Goal: Task Accomplishment & Management: Manage account settings

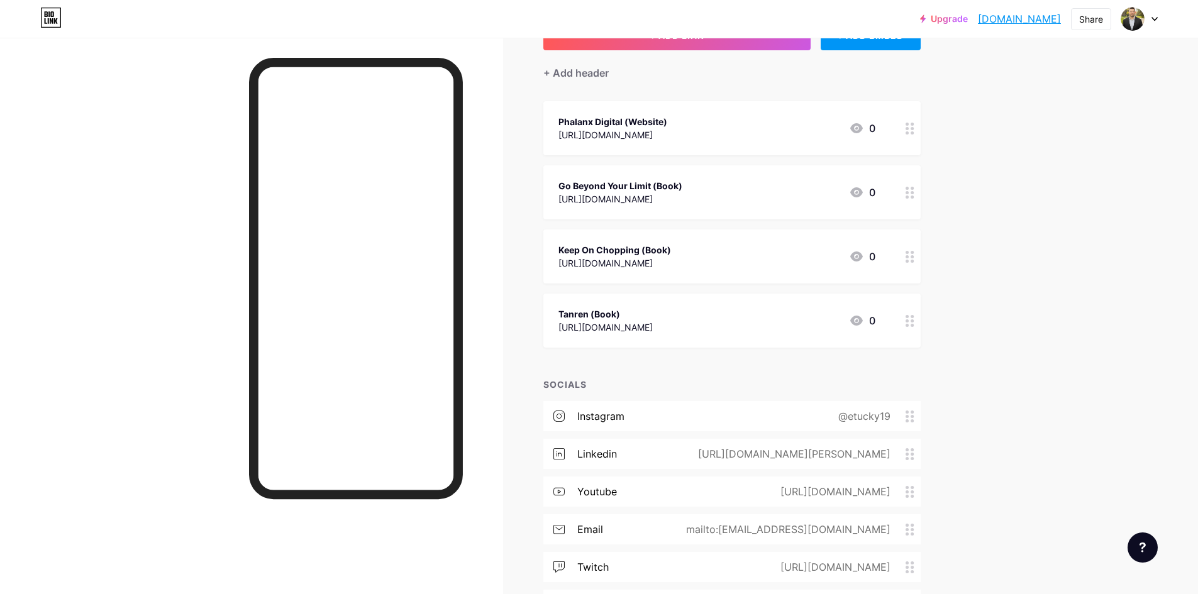
scroll to position [260, 0]
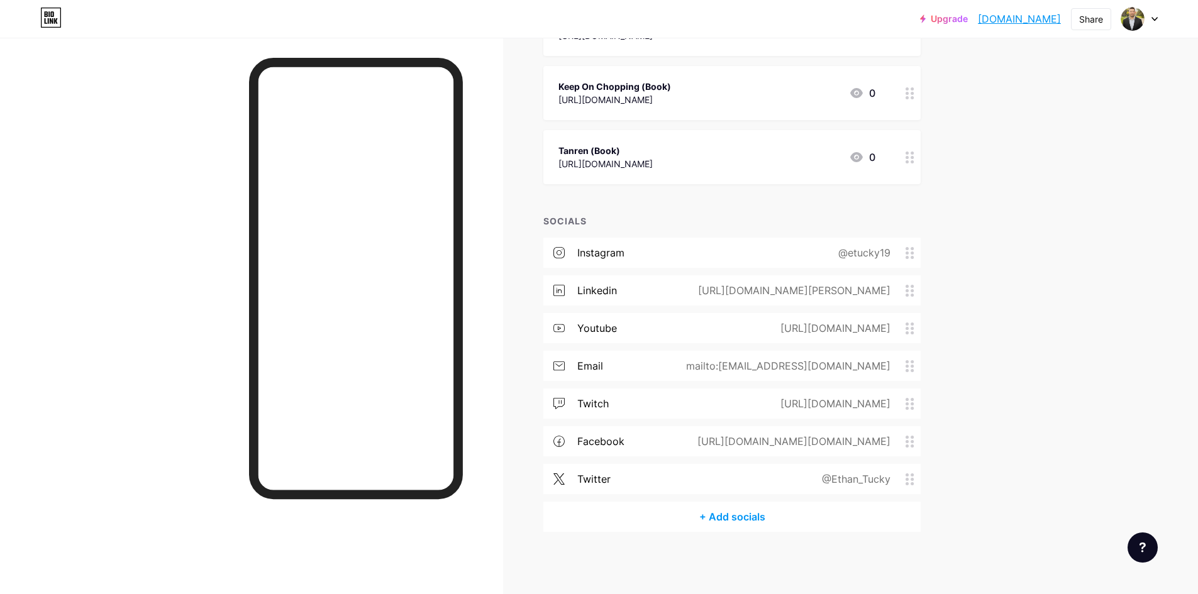
click at [829, 480] on div "@Ethan_Tucky" at bounding box center [854, 479] width 104 height 15
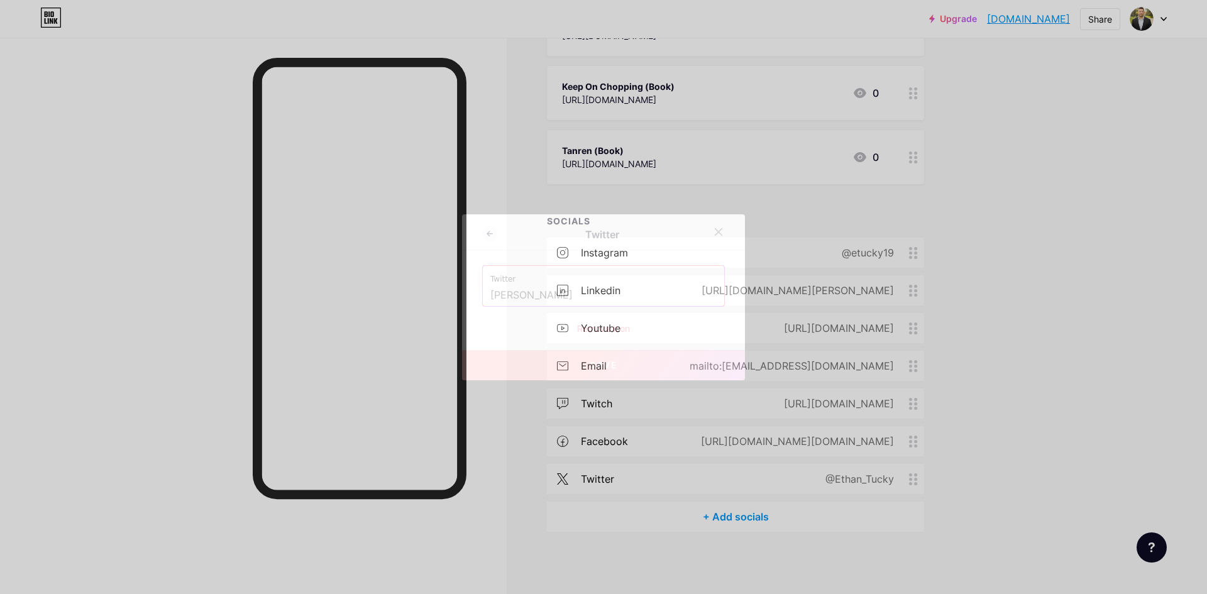
click at [605, 330] on div "Remove icon" at bounding box center [603, 328] width 243 height 13
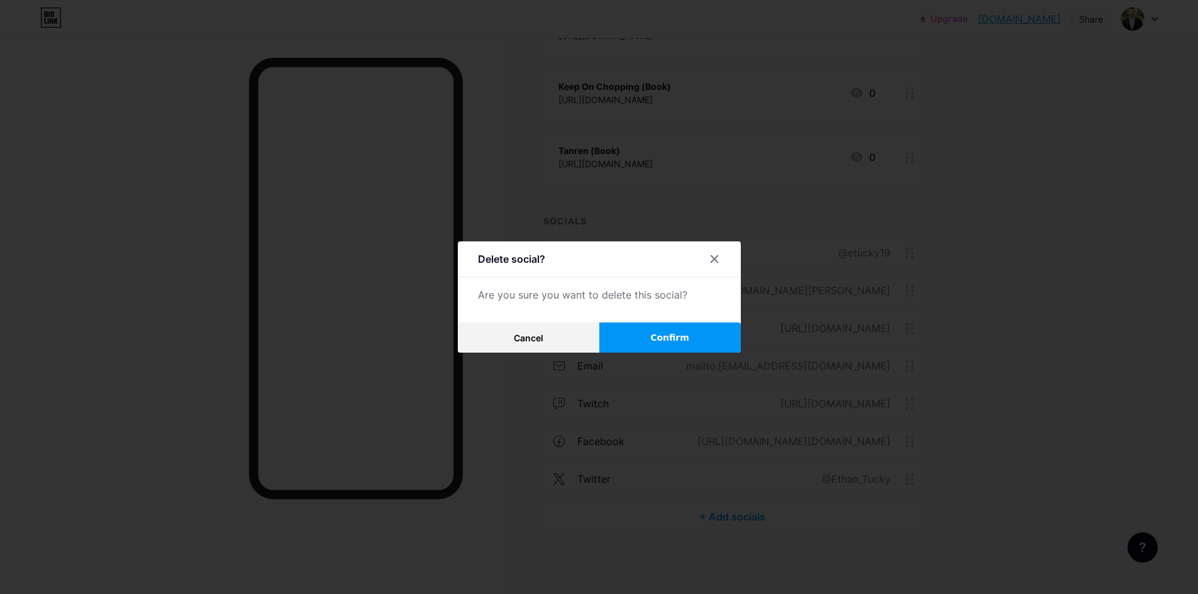
click at [646, 334] on button "Confirm" at bounding box center [669, 338] width 141 height 30
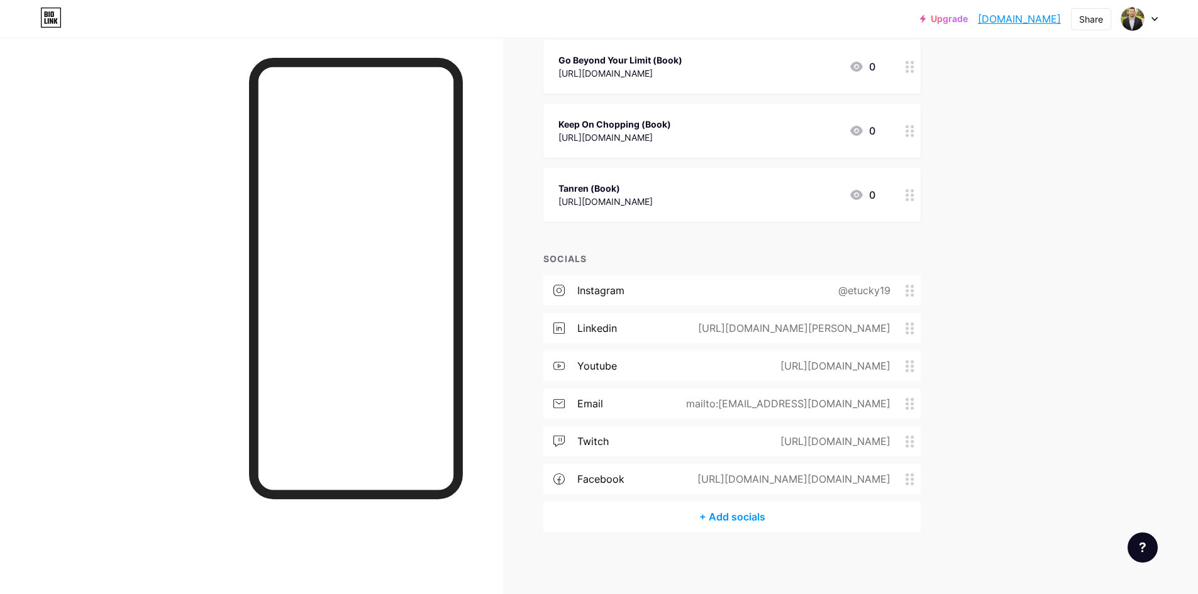
click at [1052, 260] on div "Upgrade phalanxdigital.... [DOMAIN_NAME] Share Switch accounts [PERSON_NAME] [D…" at bounding box center [599, 185] width 1198 height 817
click at [909, 404] on circle at bounding box center [906, 403] width 3 height 3
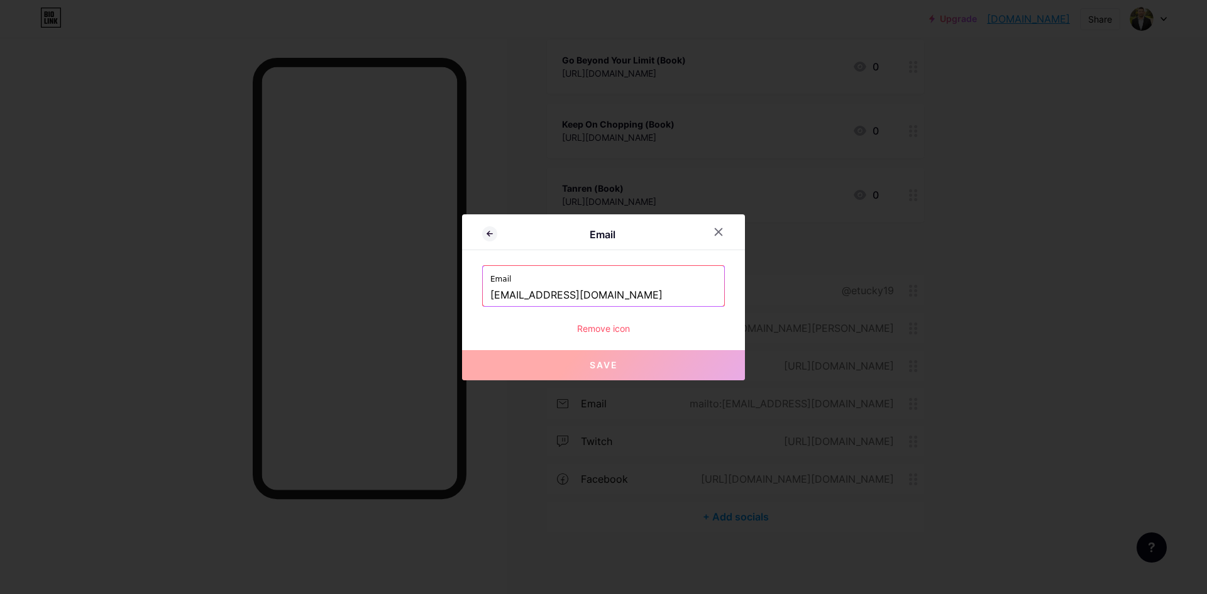
click at [607, 331] on div "Remove icon" at bounding box center [603, 328] width 243 height 13
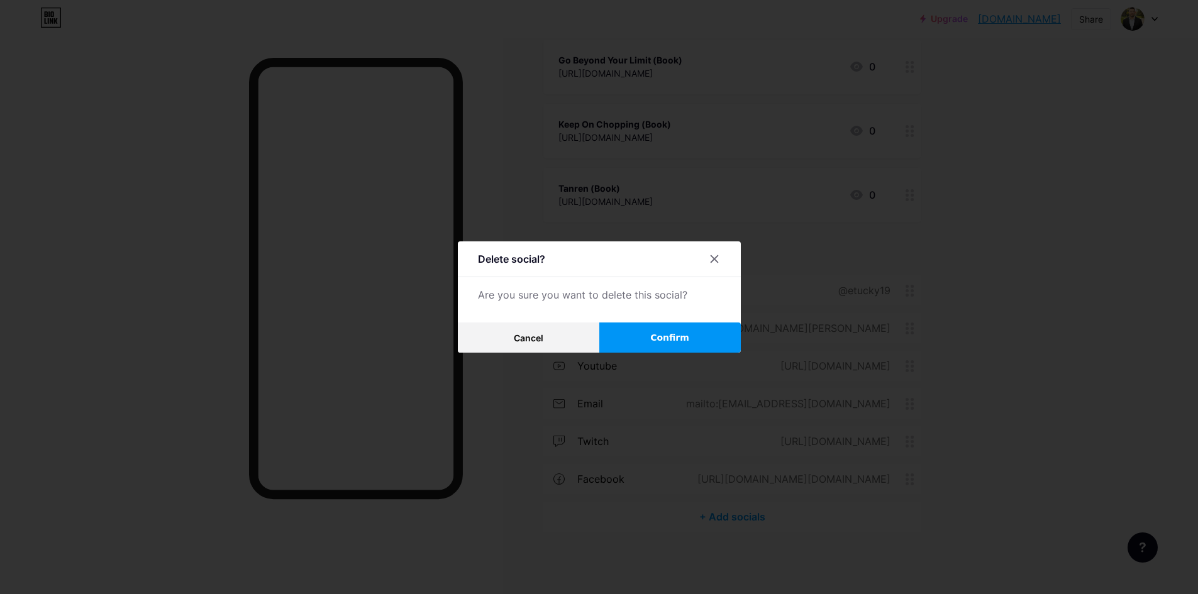
click at [666, 336] on span "Confirm" at bounding box center [669, 337] width 39 height 13
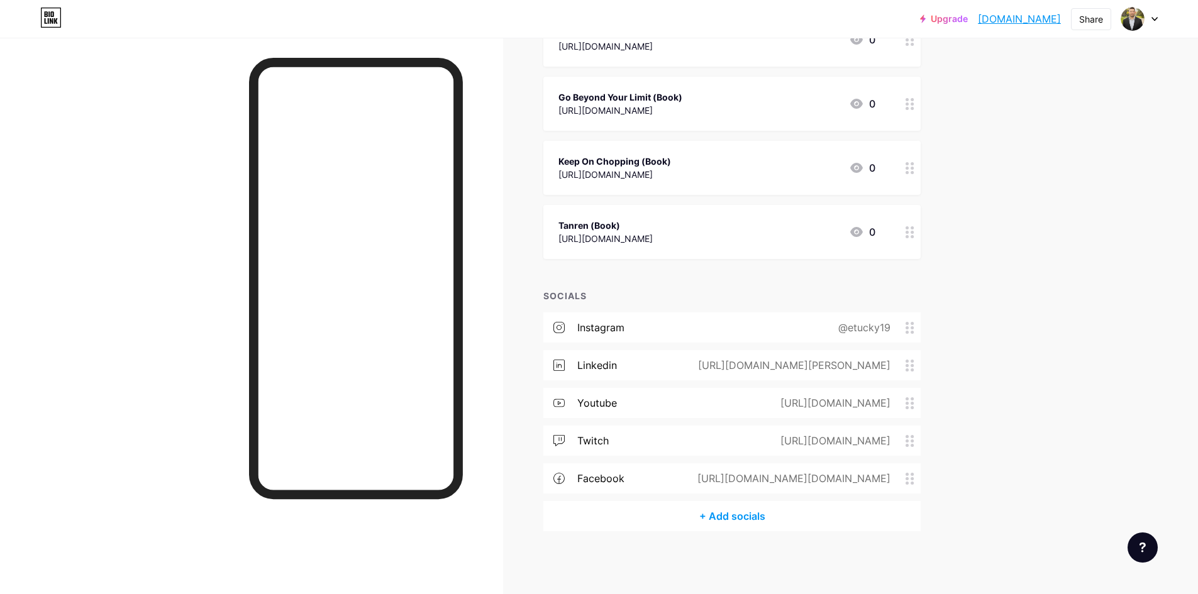
scroll to position [185, 0]
click at [1028, 287] on div "Upgrade phalanxdigital.... [DOMAIN_NAME] Share Switch accounts [PERSON_NAME] [D…" at bounding box center [599, 205] width 1198 height 780
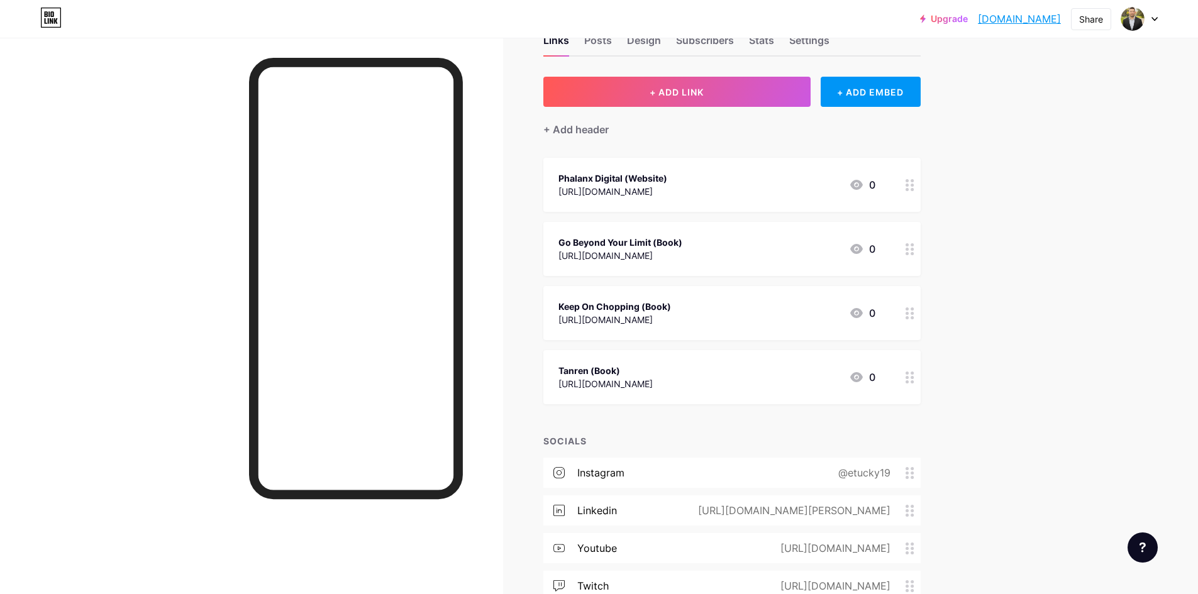
scroll to position [63, 0]
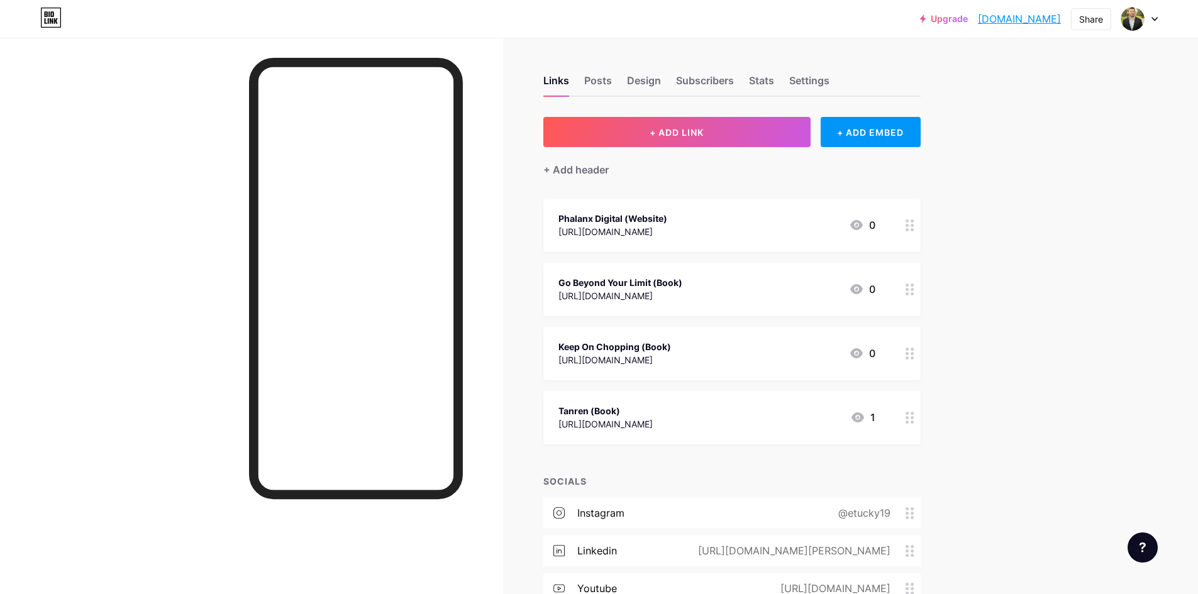
click at [912, 424] on div at bounding box center [909, 417] width 21 height 54
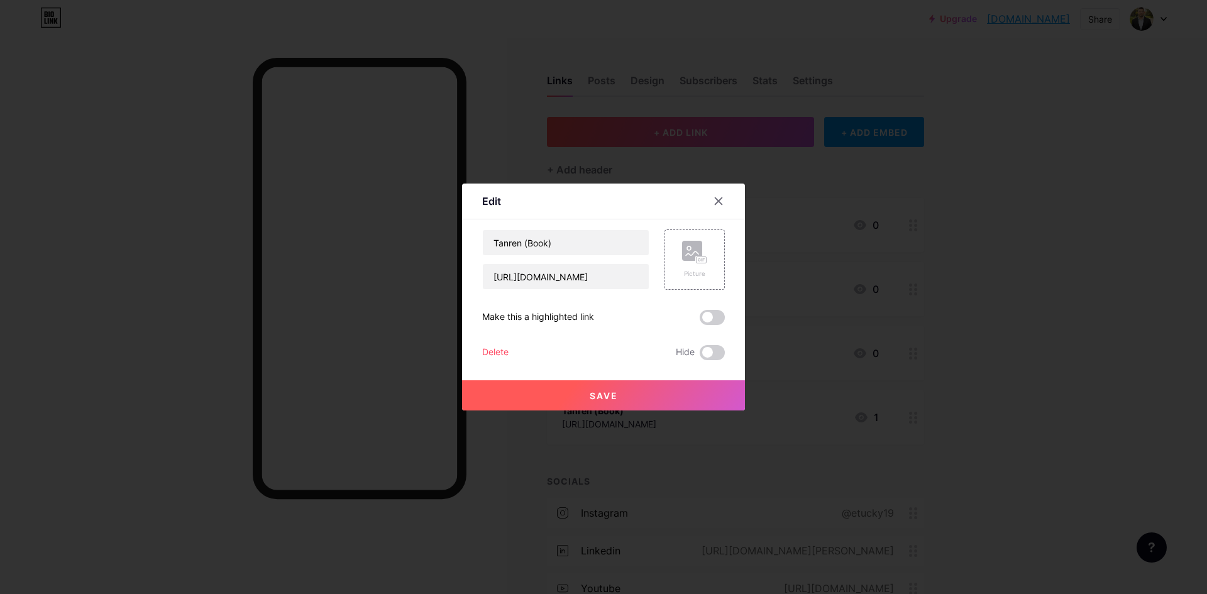
click at [494, 352] on div "Delete" at bounding box center [495, 352] width 26 height 15
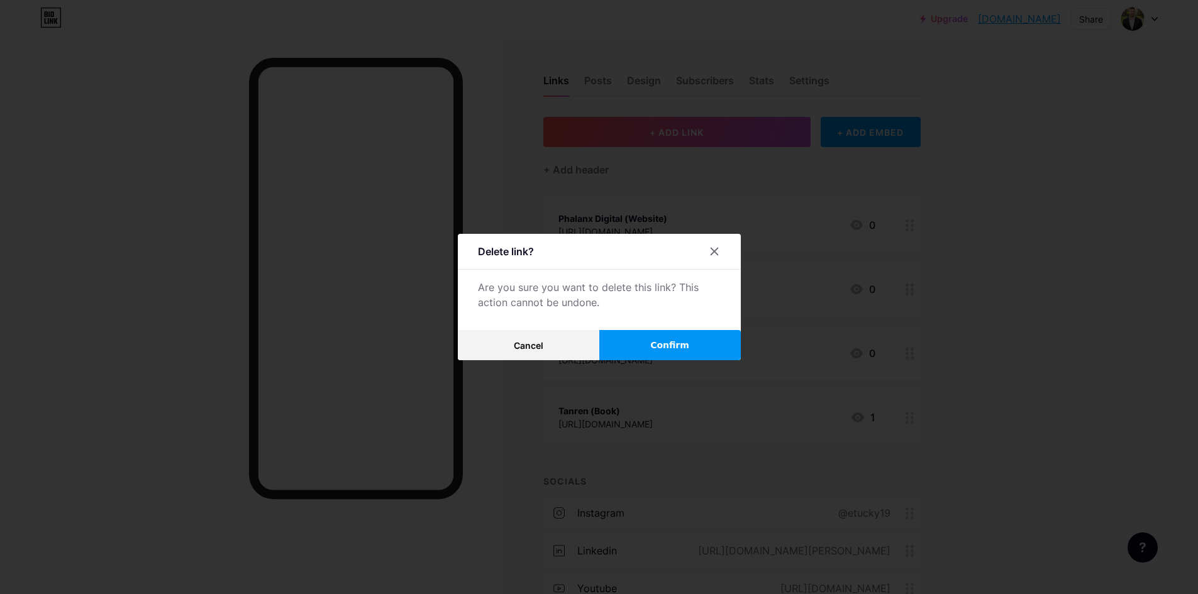
click at [688, 345] on span "Confirm" at bounding box center [669, 345] width 39 height 13
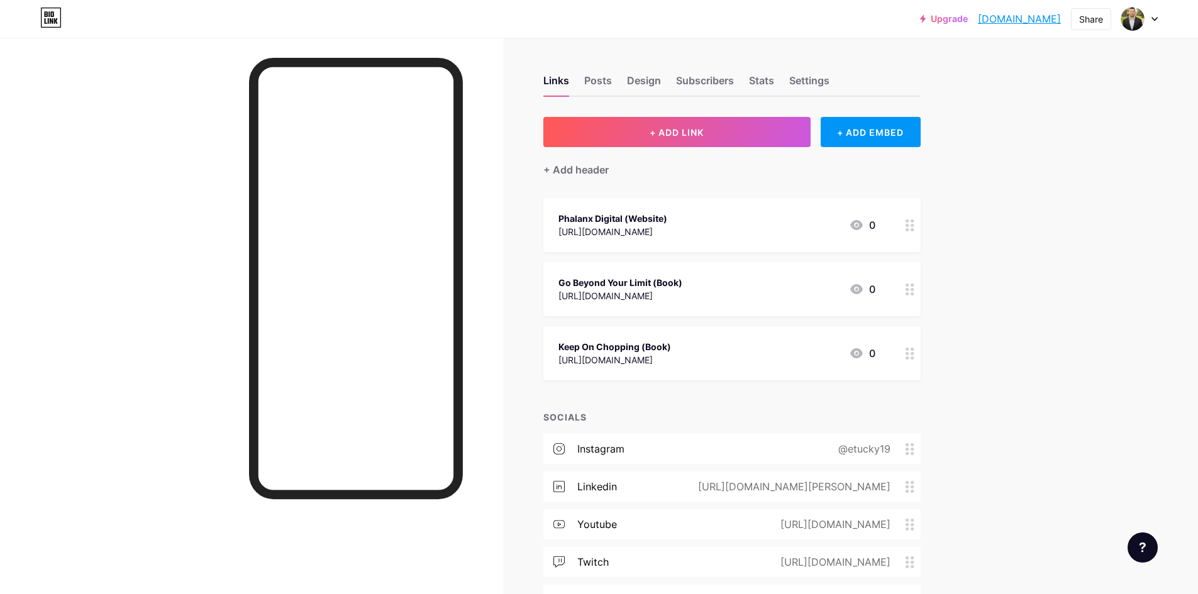
click at [1039, 203] on div "Upgrade phalanxdigital.... phalanxdigital.bio.link Share Switch accounts Ethan …" at bounding box center [599, 358] width 1198 height 716
click at [1040, 204] on div "Upgrade phalanxdigital.... phalanxdigital.bio.link Share Switch accounts Ethan …" at bounding box center [599, 358] width 1198 height 716
